Goal: Task Accomplishment & Management: Manage account settings

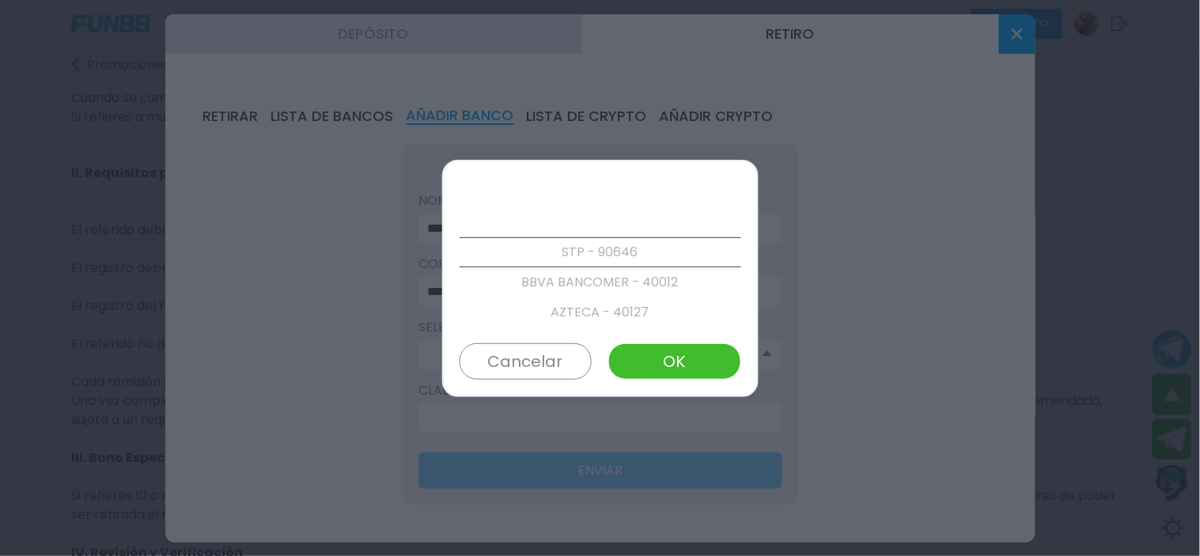
scroll to position [421, 0]
click at [547, 362] on button "Cancelar" at bounding box center [526, 361] width 132 height 36
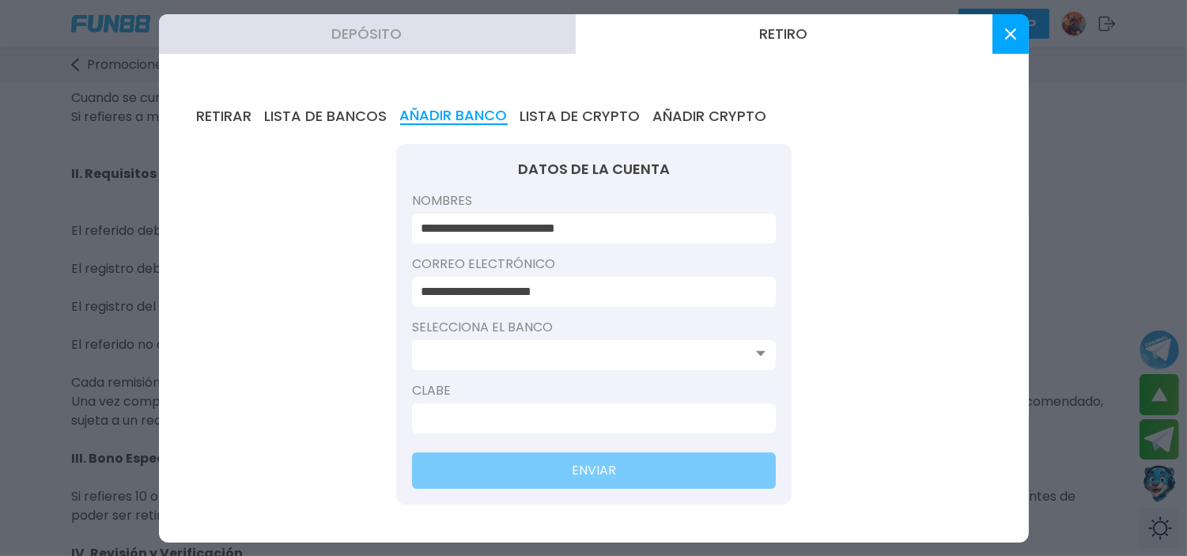
click at [1020, 36] on button at bounding box center [1011, 34] width 36 height 40
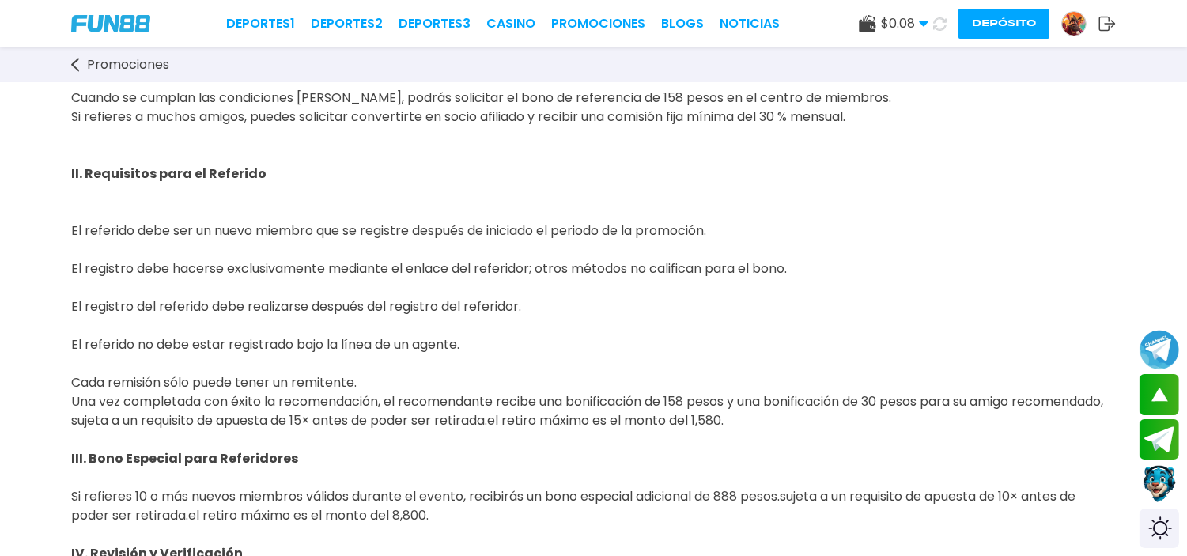
click at [105, 29] on img at bounding box center [110, 23] width 79 height 17
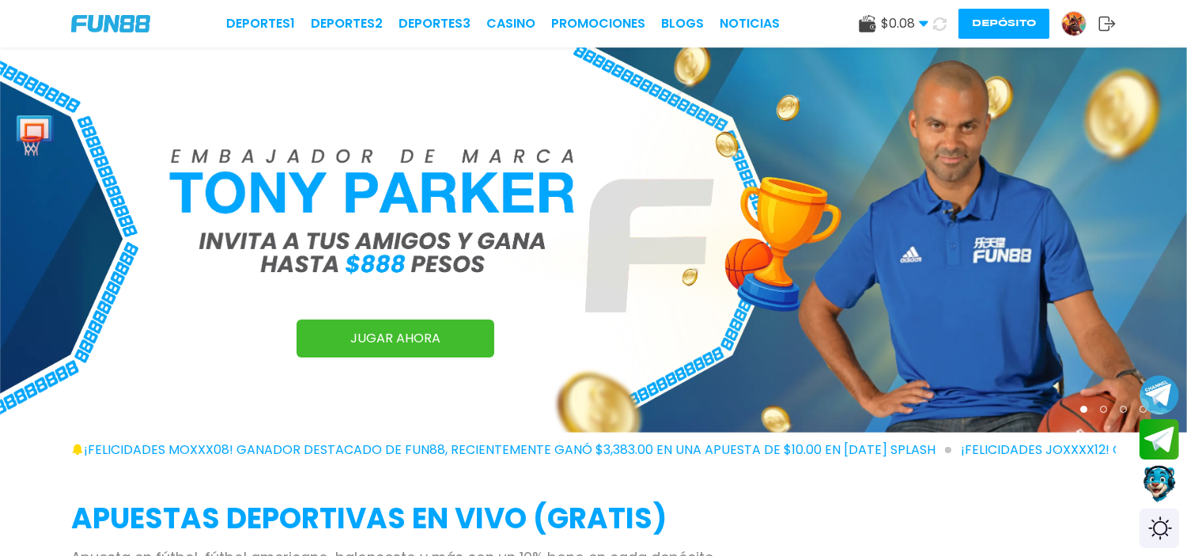
click at [1072, 25] on img at bounding box center [1074, 24] width 24 height 24
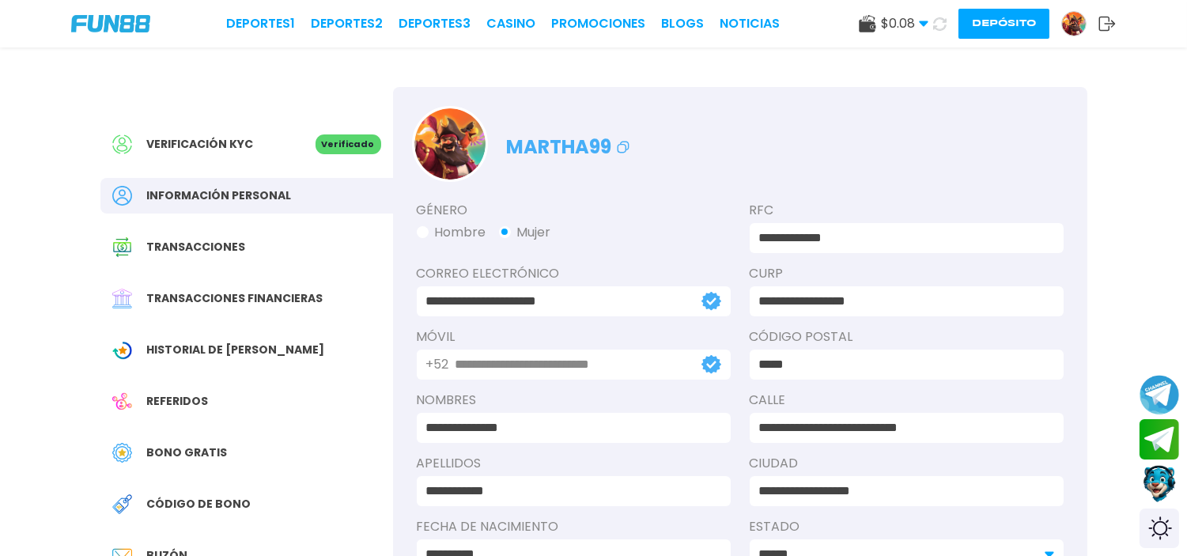
click at [1071, 13] on img at bounding box center [1074, 24] width 24 height 24
click at [1072, 27] on img at bounding box center [1074, 24] width 24 height 24
click at [1070, 27] on img at bounding box center [1074, 24] width 24 height 24
click at [1072, 25] on img at bounding box center [1074, 24] width 24 height 24
click at [1073, 25] on img at bounding box center [1074, 24] width 24 height 24
